Goal: Information Seeking & Learning: Learn about a topic

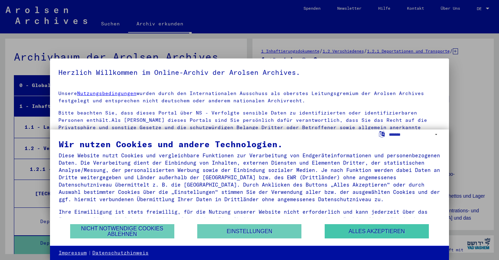
scroll to position [18, 0]
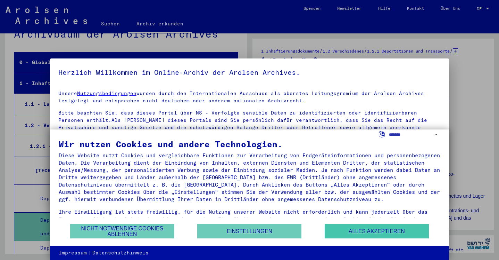
click at [368, 231] on button "Alles akzeptieren" at bounding box center [377, 231] width 104 height 14
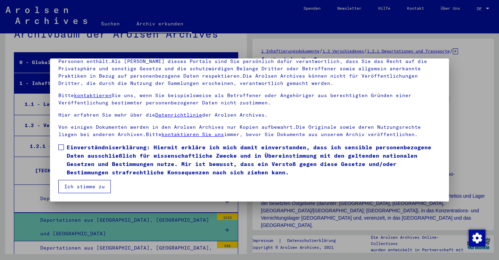
scroll to position [59, 0]
click at [61, 147] on span at bounding box center [61, 147] width 6 height 6
click at [85, 188] on button "Ich stimme zu" at bounding box center [84, 186] width 52 height 13
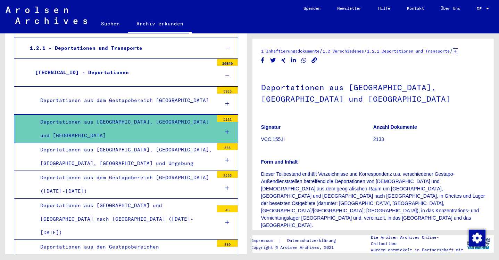
scroll to position [106, 0]
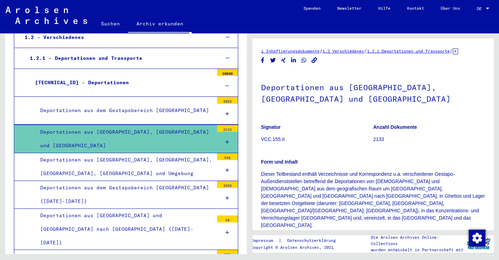
click at [111, 136] on div "Deportationen aus [GEOGRAPHIC_DATA], [GEOGRAPHIC_DATA] und [GEOGRAPHIC_DATA]" at bounding box center [124, 138] width 179 height 27
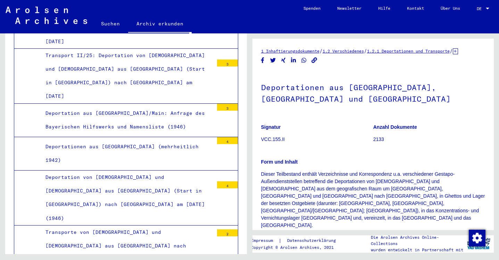
scroll to position [309, 0]
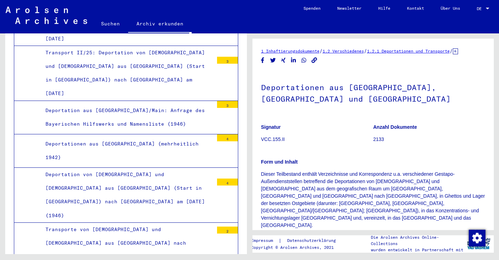
click at [109, 222] on div "Transporte von [DEMOGRAPHIC_DATA] und [DEMOGRAPHIC_DATA] aus [GEOGRAPHIC_DATA] …" at bounding box center [126, 242] width 173 height 41
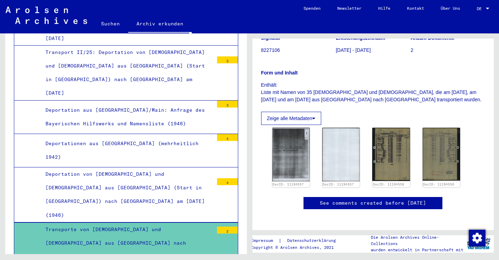
scroll to position [133, 0]
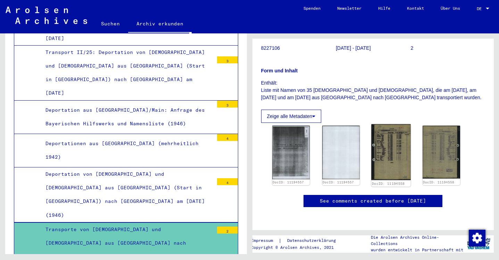
click at [396, 124] on img at bounding box center [392, 152] width 40 height 56
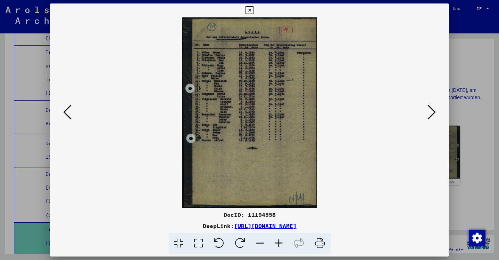
click at [70, 111] on icon at bounding box center [67, 112] width 8 height 17
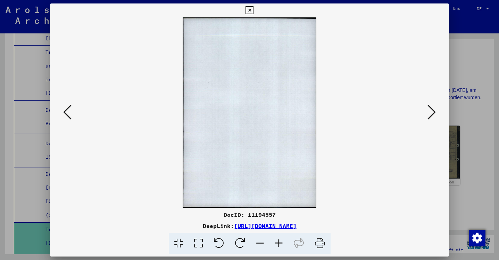
click at [254, 11] on icon at bounding box center [250, 10] width 8 height 8
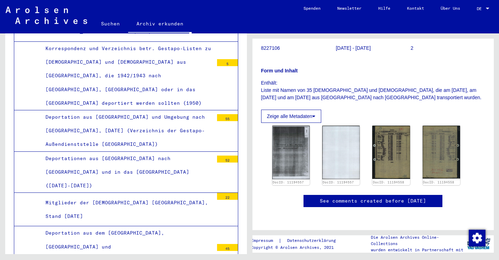
scroll to position [977, 0]
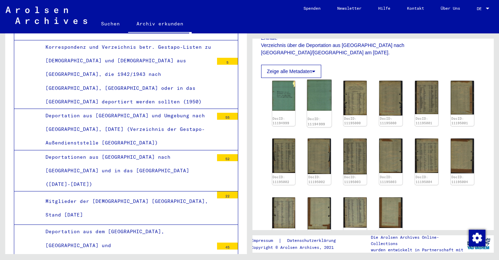
scroll to position [138, 0]
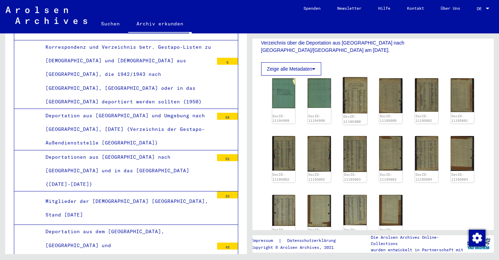
click at [358, 100] on img at bounding box center [355, 95] width 24 height 36
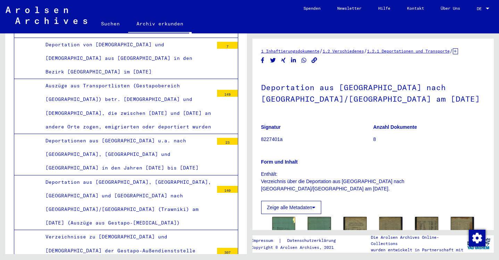
scroll to position [1454, 0]
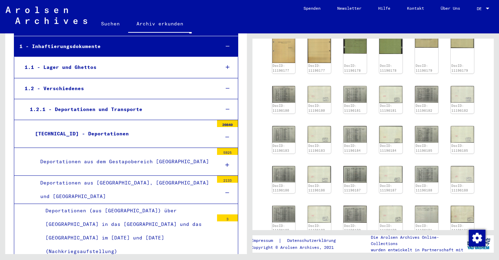
scroll to position [54, 0]
